Goal: Task Accomplishment & Management: Complete application form

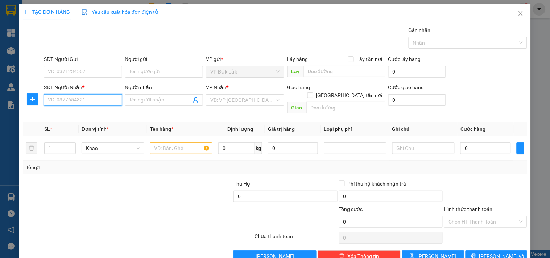
click at [71, 94] on input "SĐT Người Nhận *" at bounding box center [83, 100] width 78 height 12
click at [84, 112] on div "0937086425 - A KONG" at bounding box center [82, 115] width 69 height 8
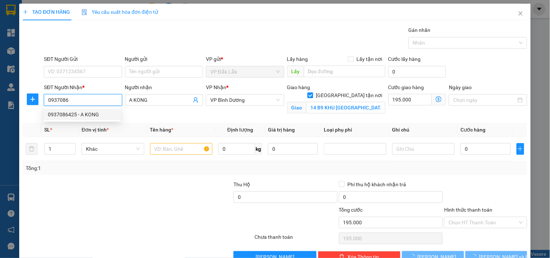
type input "0937086425"
type input "A KONG"
checkbox input "true"
type input "14 B9 KHU [GEOGRAPHIC_DATA],[GEOGRAPHIC_DATA]"
type input "195.000"
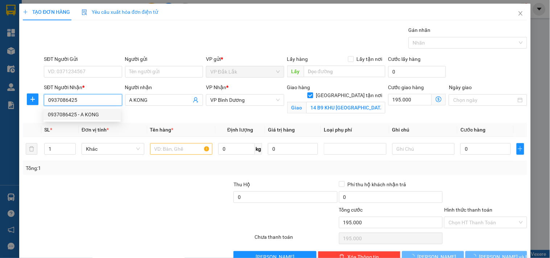
type input "195.000"
type input "675.000"
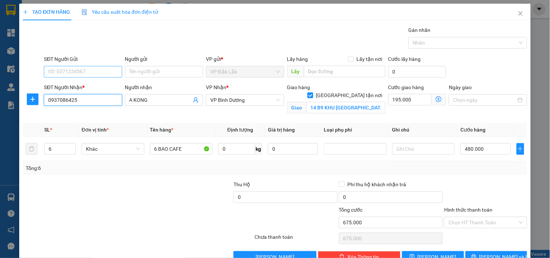
type input "0937086425"
click at [89, 71] on input "SĐT Người Gửi" at bounding box center [83, 72] width 78 height 12
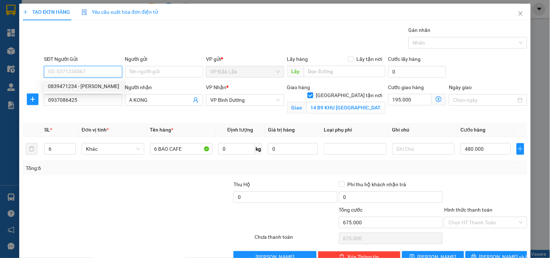
click at [90, 84] on div "0839471234 - [PERSON_NAME]" at bounding box center [83, 86] width 71 height 8
type input "0839471234"
type input "[PERSON_NAME]"
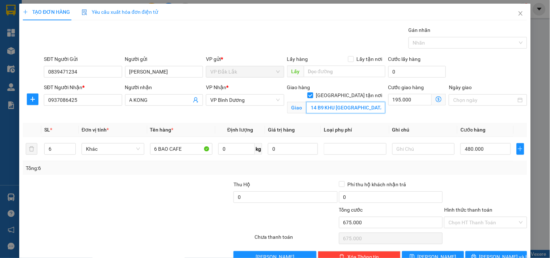
click at [357, 102] on input "14 B9 KHU [GEOGRAPHIC_DATA],[GEOGRAPHIC_DATA]" at bounding box center [346, 108] width 79 height 12
click at [367, 102] on input "14 B9 KHU [GEOGRAPHIC_DATA],[GEOGRAPHIC_DATA]" at bounding box center [346, 108] width 79 height 12
click at [407, 100] on input "195.000" at bounding box center [411, 100] width 44 height 12
type input "480.001"
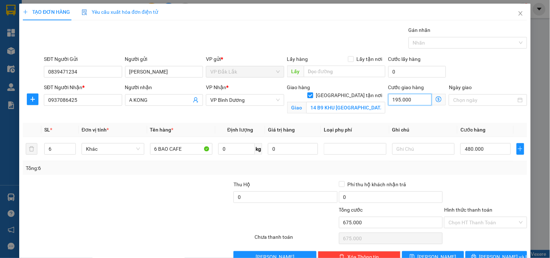
type input "1"
type input "480.013"
type input "13"
type input "480.135"
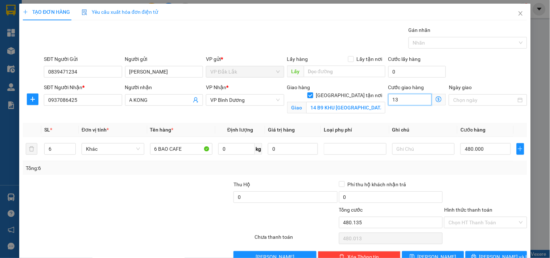
type input "480.135"
type input "135"
type input "481.350"
type input "1.350"
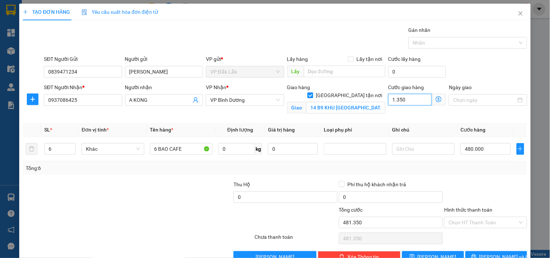
type input "493.500"
type input "13.500"
type input "615.000"
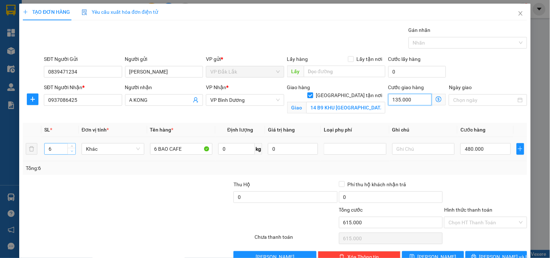
type input "135.000"
click at [70, 151] on span "down" at bounding box center [72, 151] width 4 height 4
type input "3"
click at [70, 151] on span "down" at bounding box center [72, 151] width 4 height 4
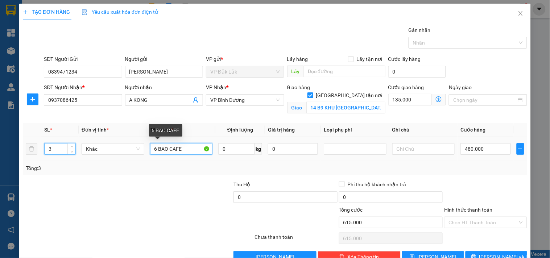
click at [155, 150] on input "6 BAO CAFE" at bounding box center [181, 149] width 63 height 12
type input "3 BAO CAFE"
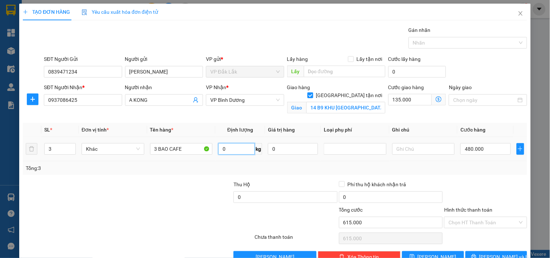
click at [227, 150] on input "0" at bounding box center [236, 149] width 37 height 12
type input "180"
click at [476, 150] on input "480.000" at bounding box center [486, 149] width 50 height 12
type input "135.002"
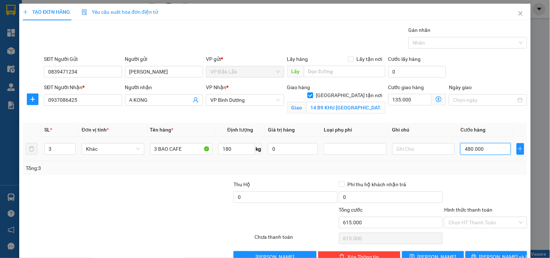
type input "2"
type input "135.024"
type input "240"
type input "135.240"
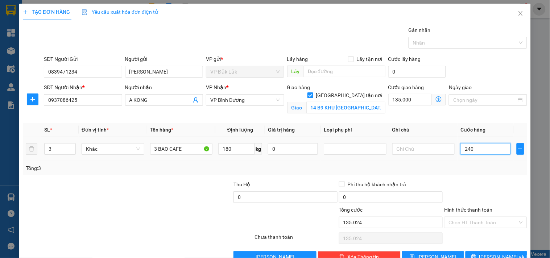
type input "135.240"
type input "2.400"
type input "137.400"
type input "159.000"
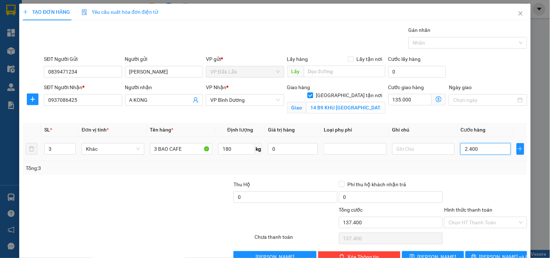
type input "159.000"
type input "24.000"
type input "375.000"
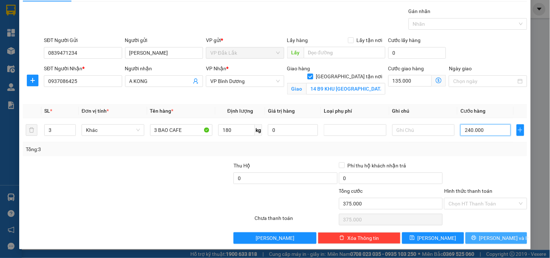
type input "240.000"
click at [489, 236] on span "[PERSON_NAME] và In" at bounding box center [505, 238] width 51 height 8
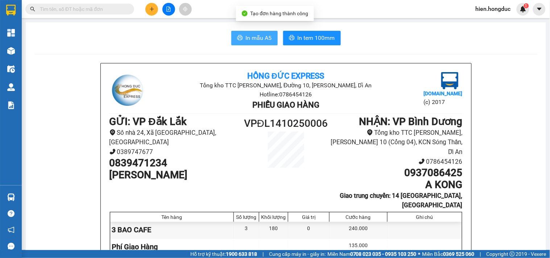
click at [263, 34] on span "In mẫu A5" at bounding box center [259, 37] width 26 height 9
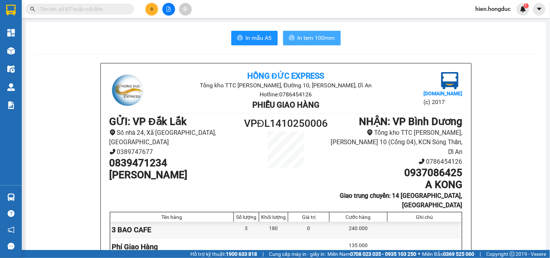
click at [310, 39] on span "In tem 100mm" at bounding box center [316, 37] width 37 height 9
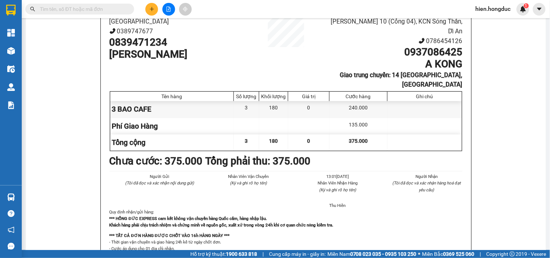
scroll to position [40, 0]
